Goal: Task Accomplishment & Management: Manage account settings

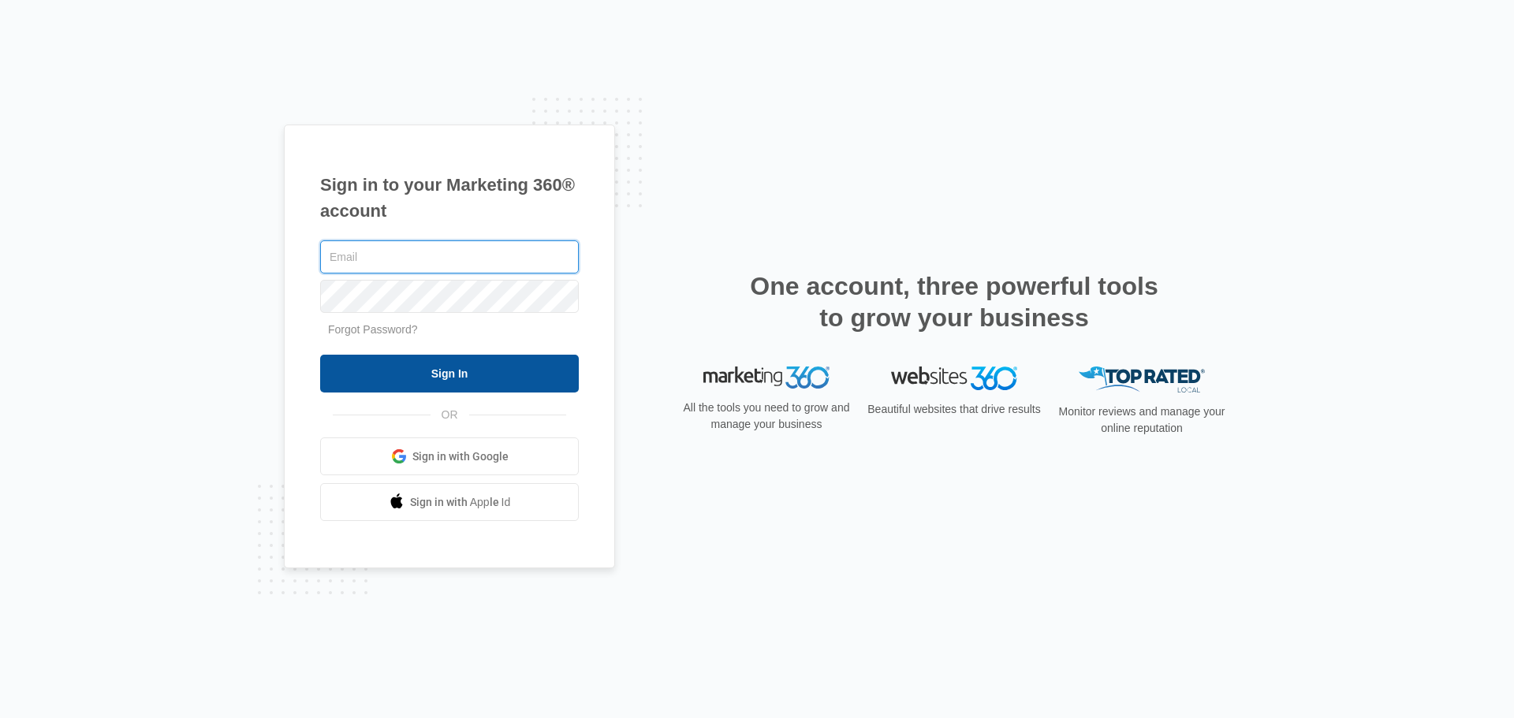
type input "[PERSON_NAME][EMAIL_ADDRESS][DOMAIN_NAME]"
click at [496, 366] on input "Sign In" at bounding box center [449, 374] width 259 height 38
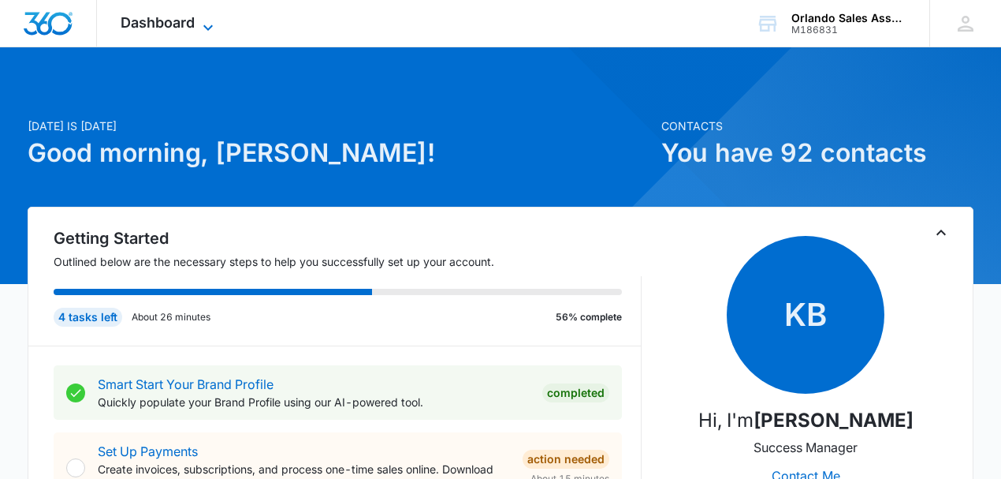
click at [210, 24] on icon at bounding box center [208, 27] width 19 height 19
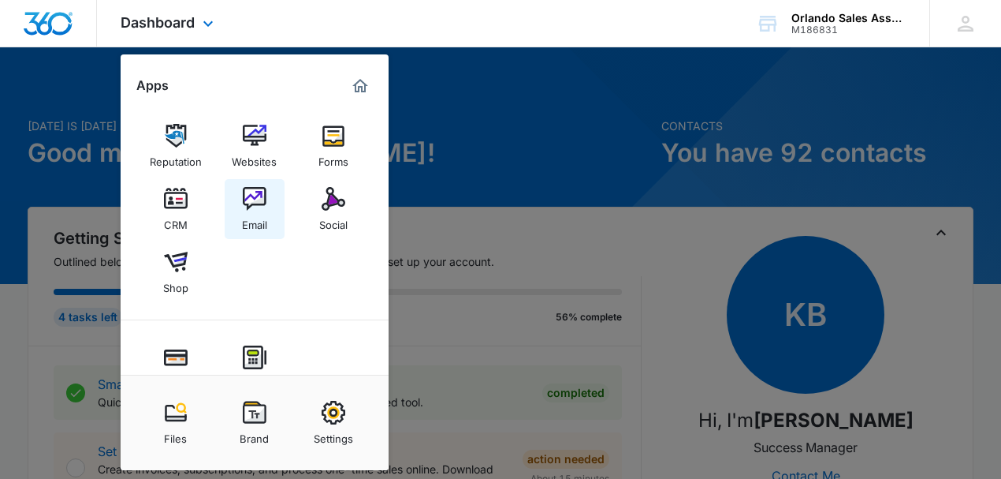
click at [248, 199] on img at bounding box center [255, 199] width 24 height 24
